Goal: Find specific page/section: Find specific page/section

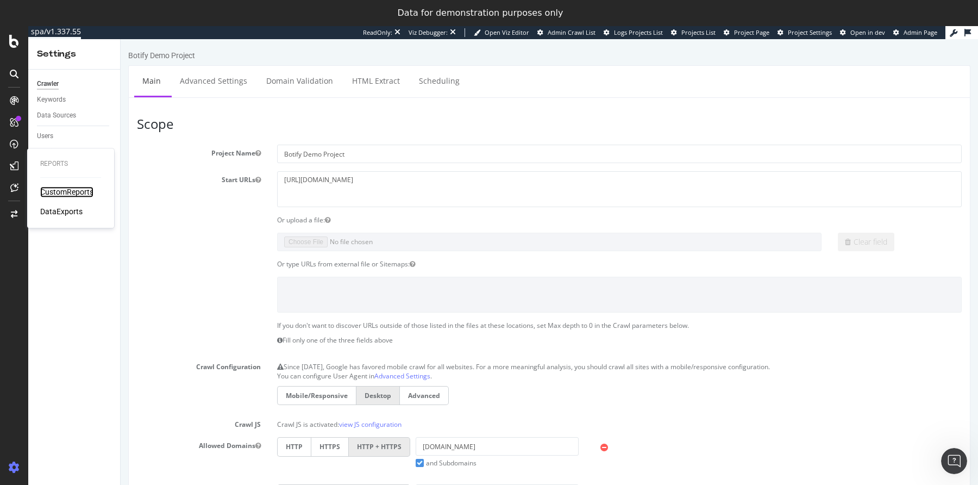
click at [48, 195] on div "CustomReports" at bounding box center [66, 191] width 53 height 11
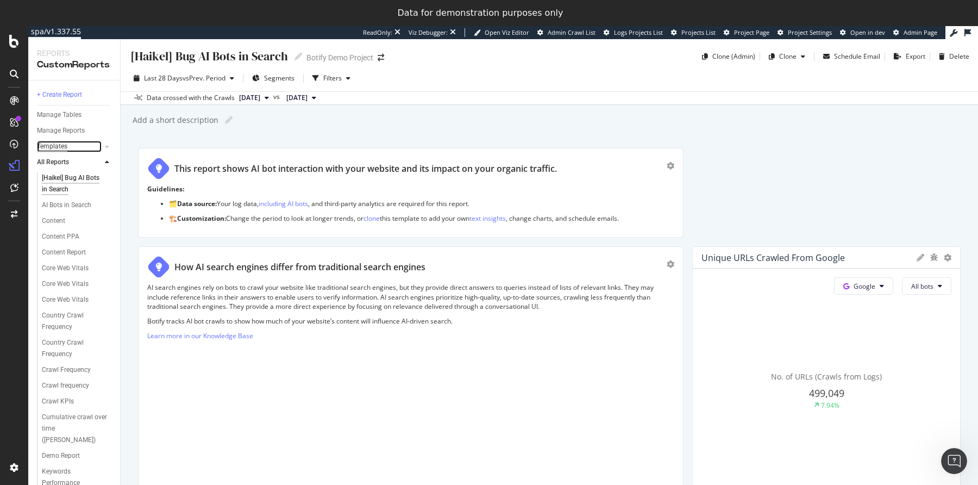
click at [63, 148] on div "Templates" at bounding box center [52, 146] width 30 height 11
